Goal: Task Accomplishment & Management: Use online tool/utility

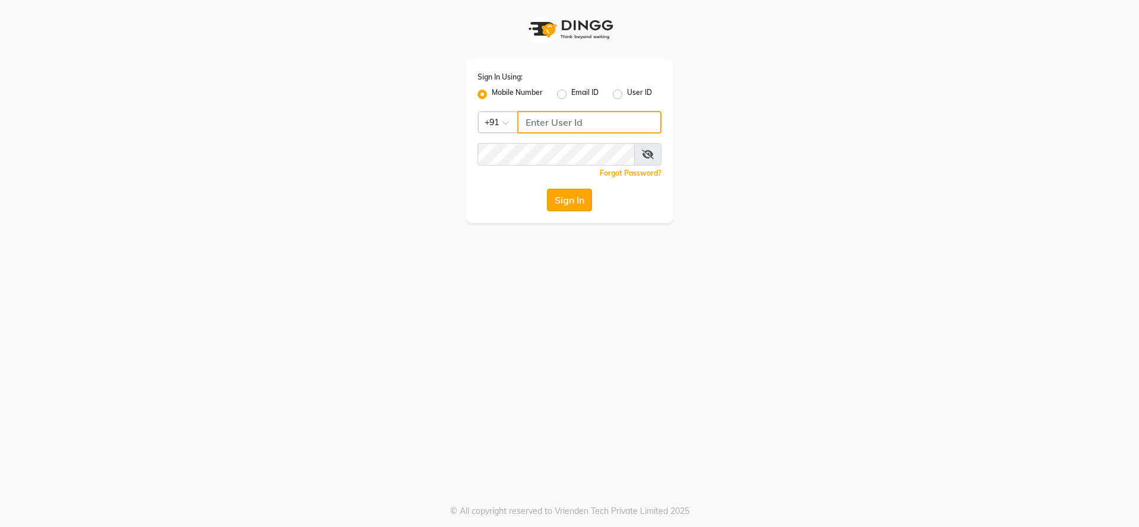
type input "9737694043"
click at [582, 193] on button "Sign In" at bounding box center [569, 200] width 45 height 23
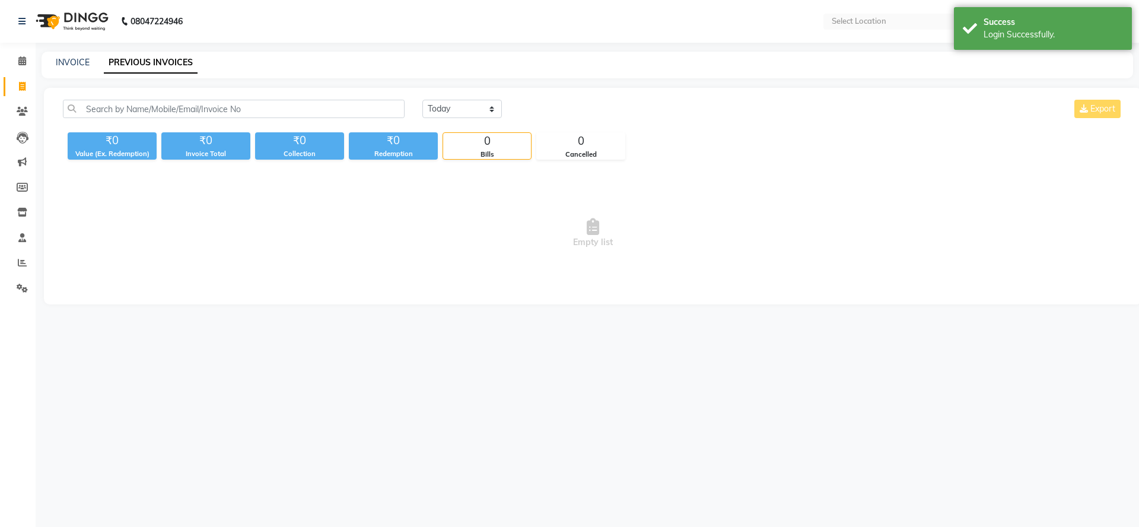
select select "en"
click at [26, 88] on span at bounding box center [22, 87] width 21 height 14
select select "service"
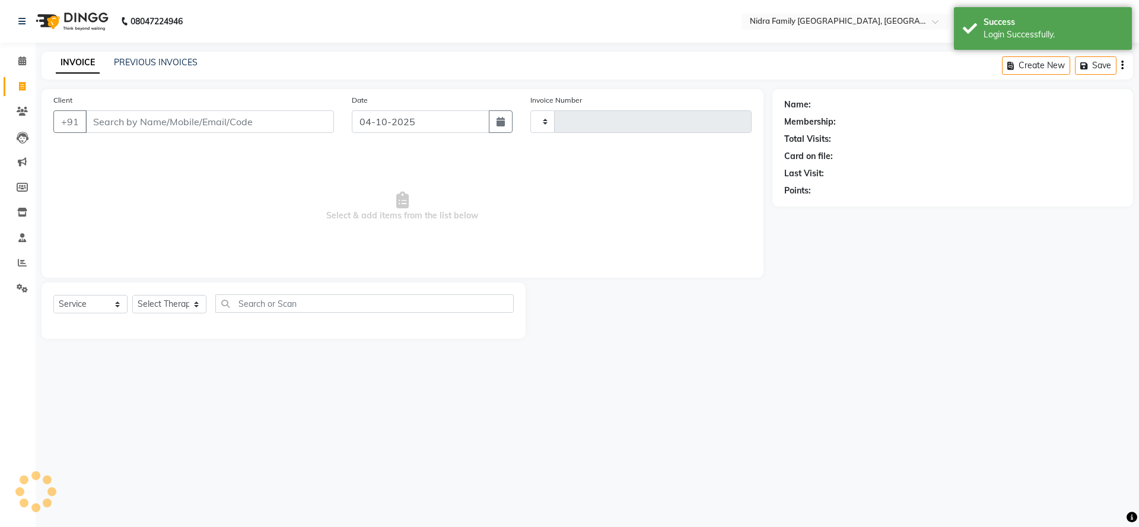
type input "4563"
select select "591"
